Goal: Transaction & Acquisition: Purchase product/service

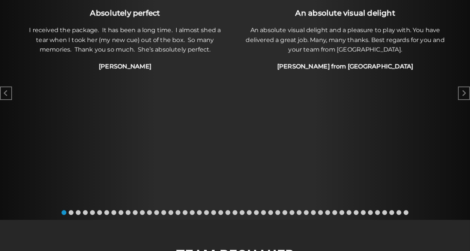
scroll to position [461, 0]
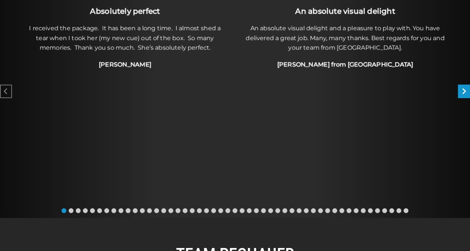
click at [464, 95] on icon "Next slide" at bounding box center [464, 92] width 5 height 8
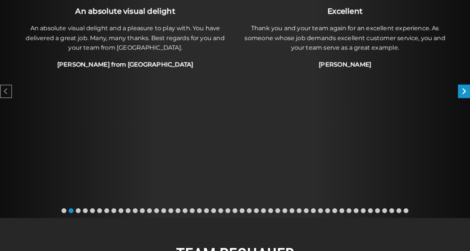
click at [464, 95] on icon "Next slide" at bounding box center [464, 92] width 5 height 8
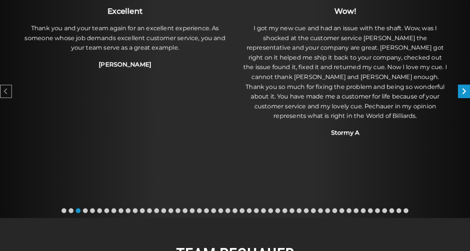
click at [464, 94] on icon "Next slide" at bounding box center [464, 92] width 5 height 8
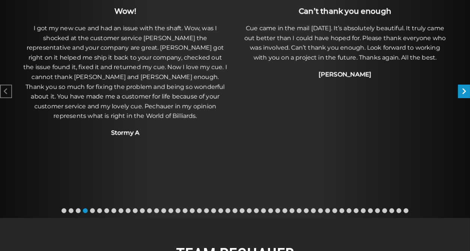
click at [464, 93] on icon "Next slide" at bounding box center [464, 92] width 5 height 8
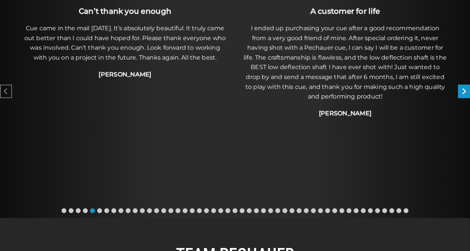
click at [464, 91] on icon "Next slide" at bounding box center [464, 92] width 5 height 8
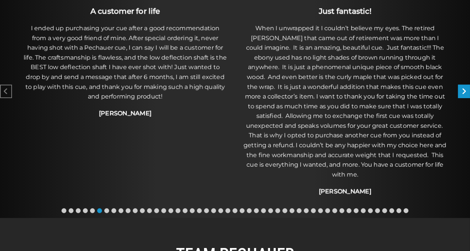
click at [464, 90] on icon "Next slide" at bounding box center [464, 92] width 5 height 8
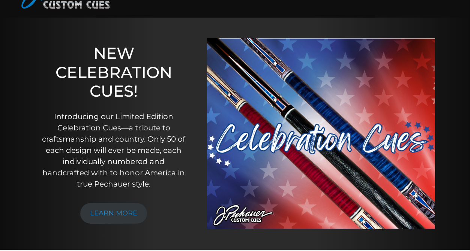
scroll to position [0, 0]
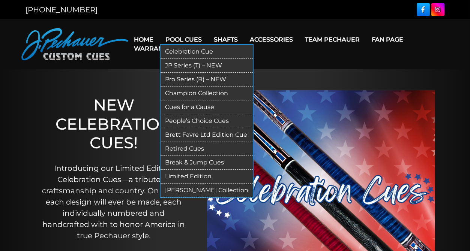
click at [196, 80] on link "Pro Series (R) – NEW" at bounding box center [207, 80] width 92 height 14
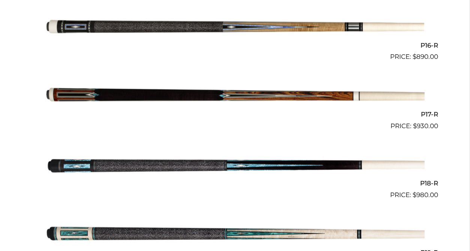
scroll to position [1279, 0]
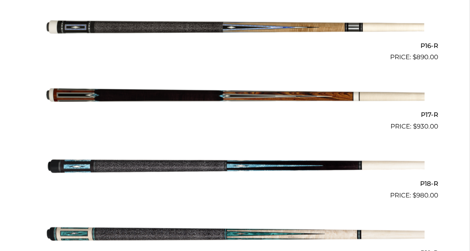
click at [214, 97] on img at bounding box center [235, 96] width 379 height 63
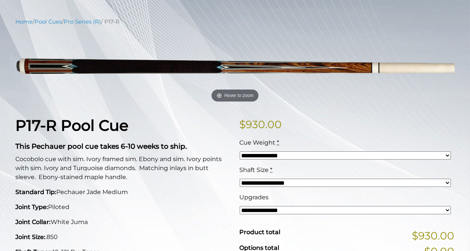
scroll to position [77, 0]
